Goal: Information Seeking & Learning: Learn about a topic

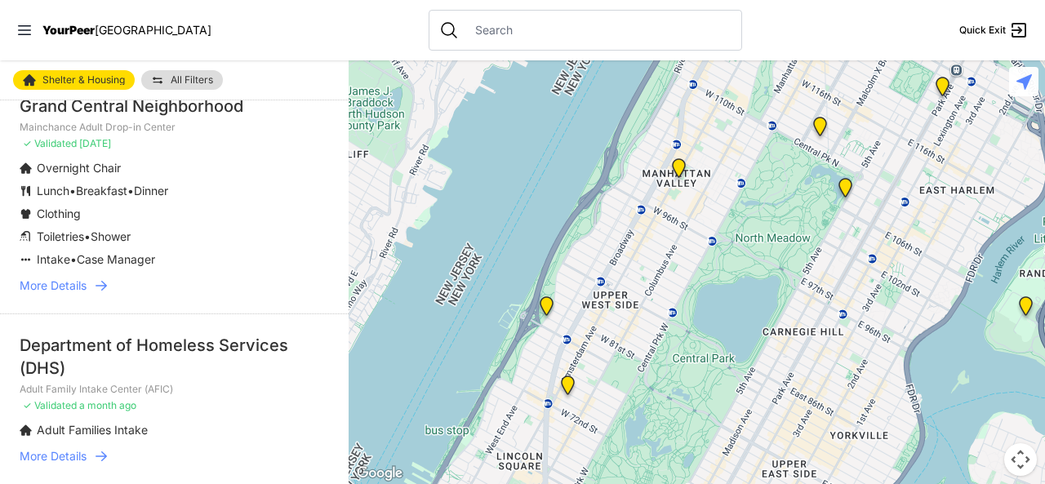
scroll to position [3862, 0]
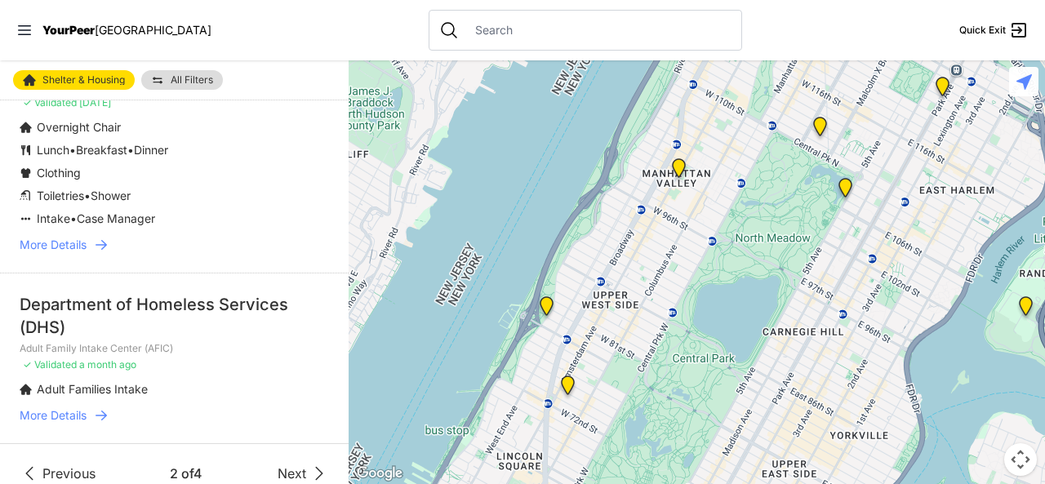
click at [278, 464] on span "Next" at bounding box center [292, 474] width 29 height 20
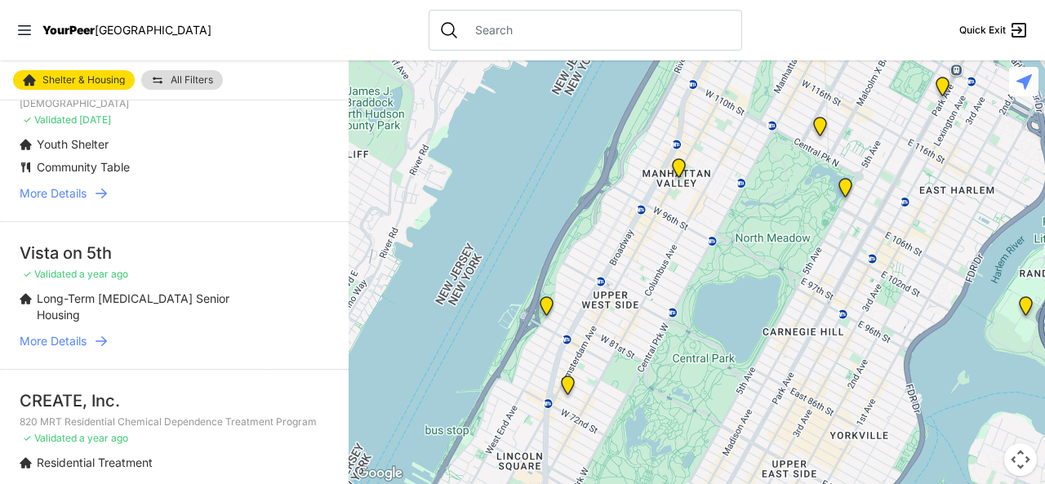
scroll to position [2067, 0]
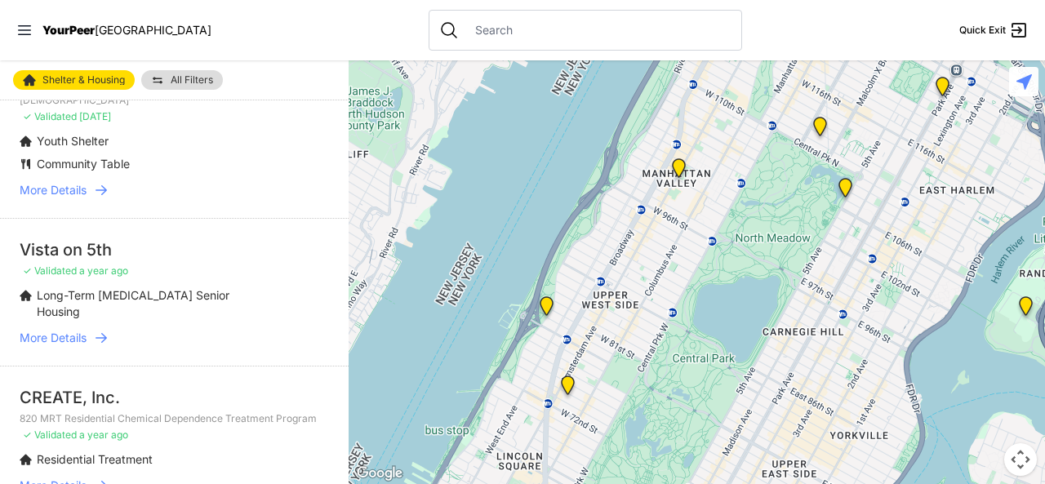
click at [47, 346] on span "More Details" at bounding box center [53, 338] width 67 height 16
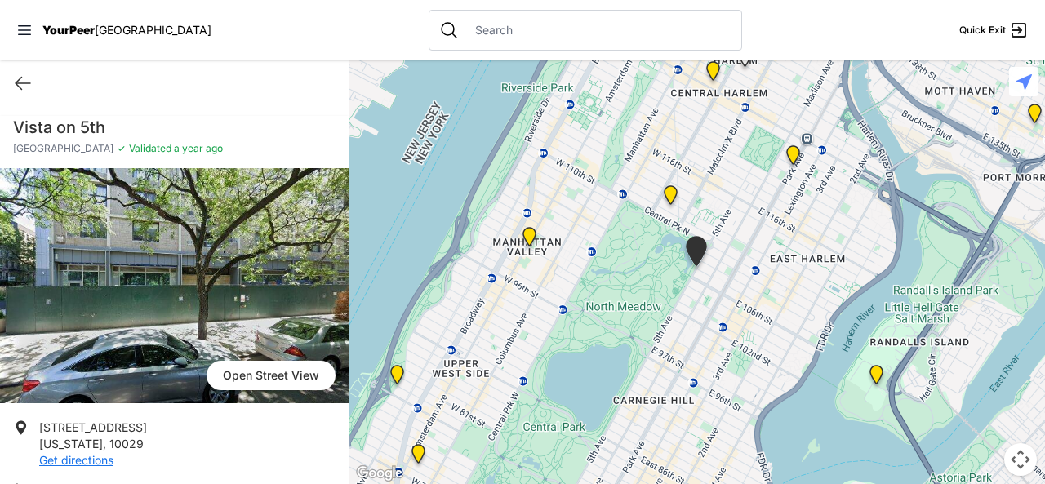
click at [165, 248] on img at bounding box center [174, 285] width 349 height 235
click at [20, 80] on icon at bounding box center [23, 83] width 20 height 20
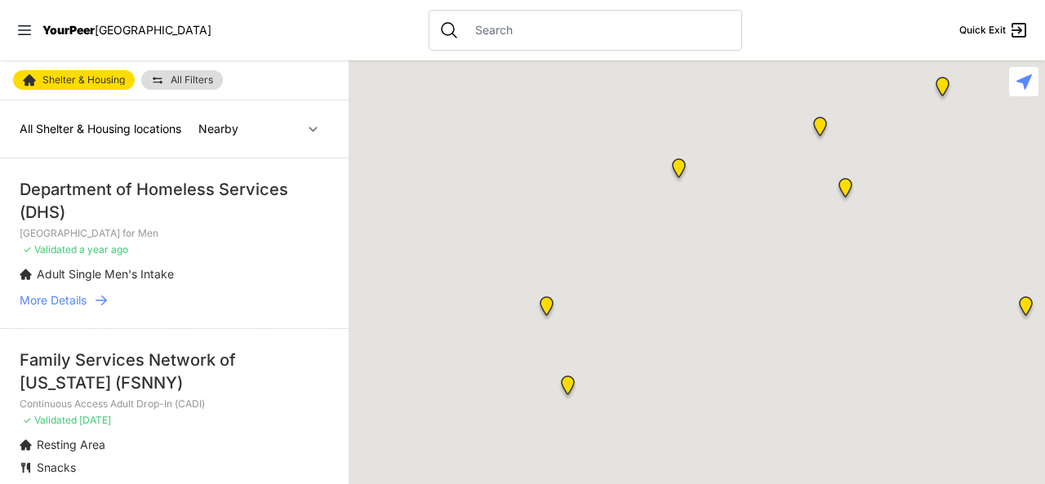
click at [20, 80] on link "Shelter & Housing" at bounding box center [74, 80] width 122 height 20
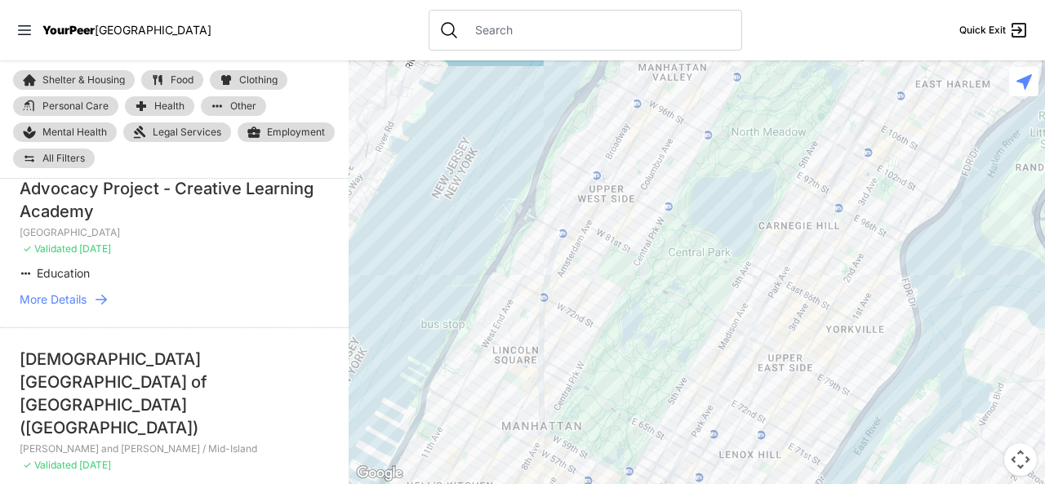
scroll to position [2959, 0]
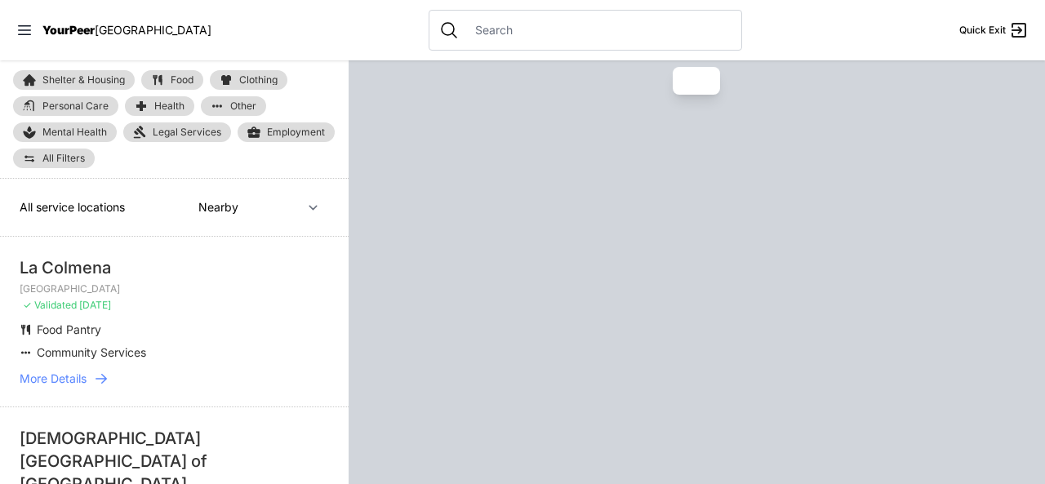
click at [349, 477] on div at bounding box center [697, 272] width 696 height 424
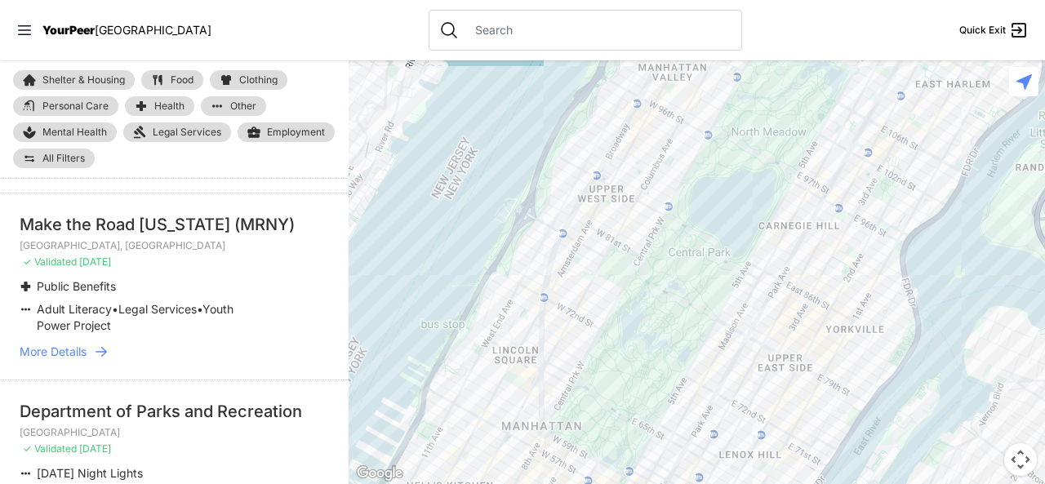
scroll to position [2024, 0]
